Goal: Transaction & Acquisition: Subscribe to service/newsletter

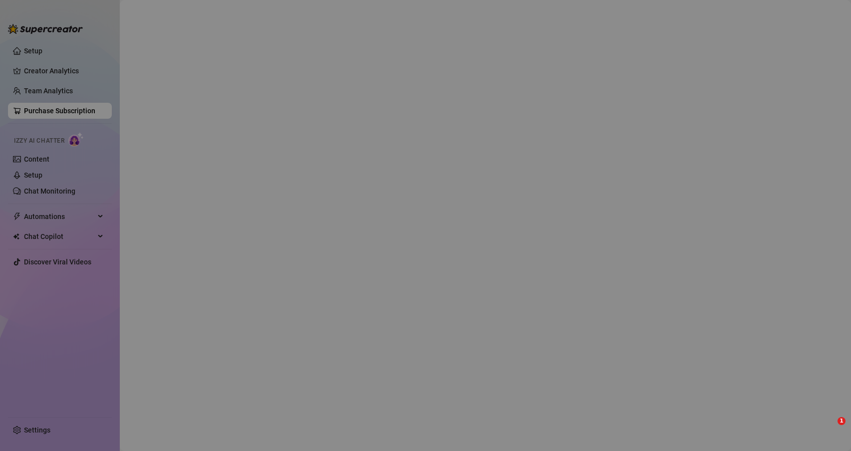
click at [62, 113] on div "Slide to see pricing tiers Our pricing is based on creator's monthly earnings. …" at bounding box center [426, 232] width 750 height 376
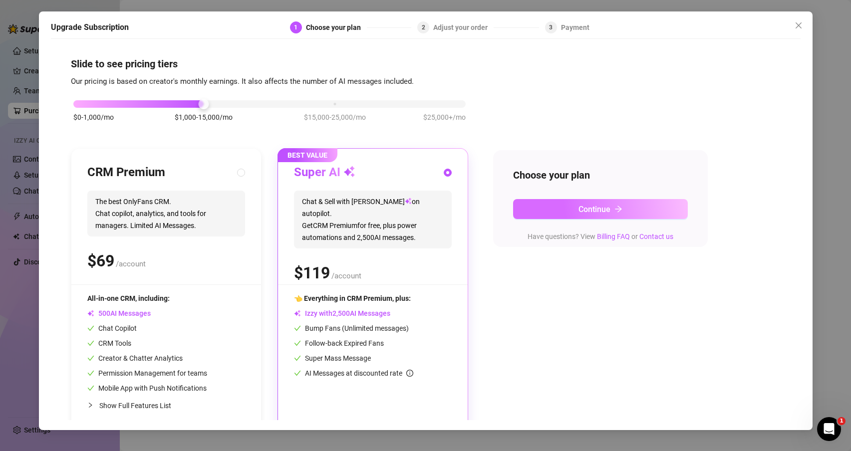
click at [545, 202] on button "Continue" at bounding box center [600, 209] width 175 height 20
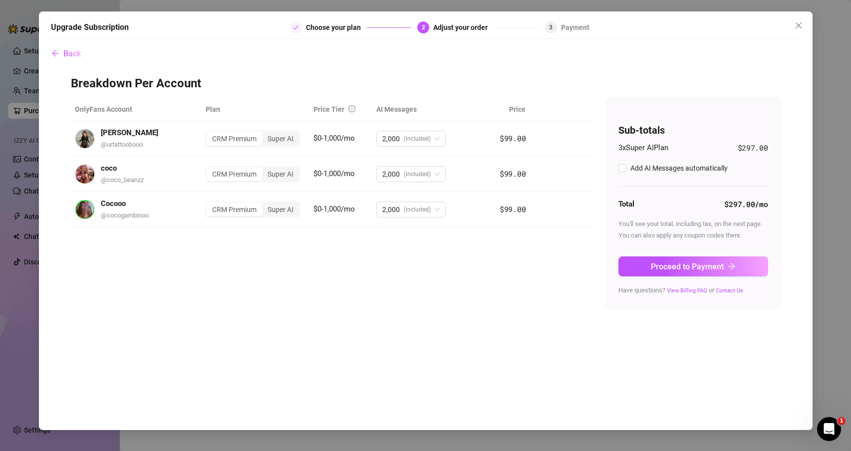
checkbox input "true"
click at [802, 24] on icon "close" at bounding box center [799, 25] width 8 height 8
